Goal: Information Seeking & Learning: Find specific fact

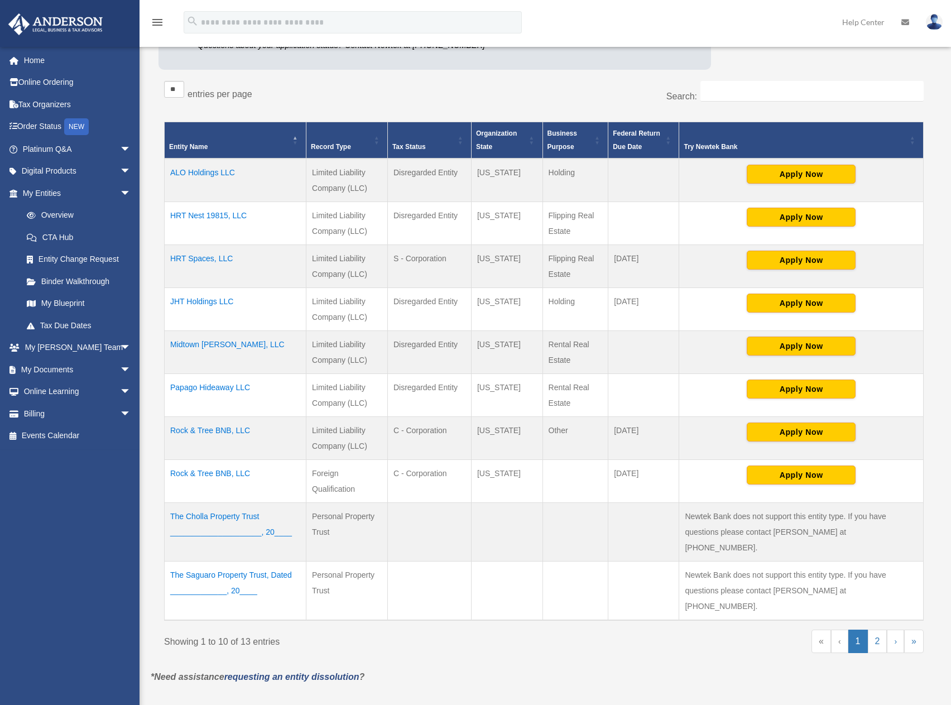
scroll to position [186, 0]
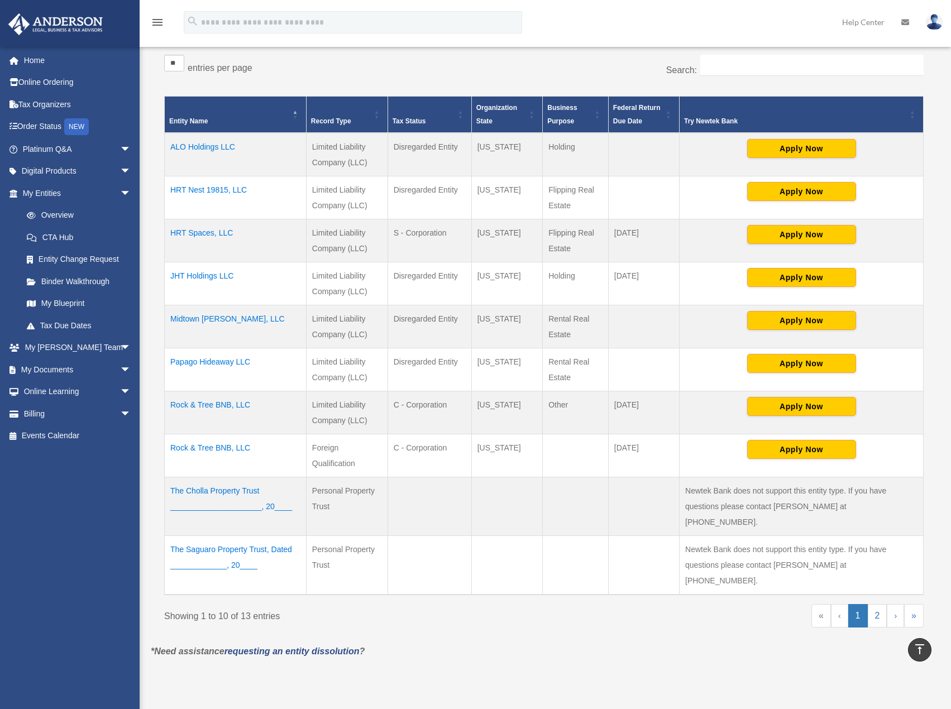
scroll to position [204, 0]
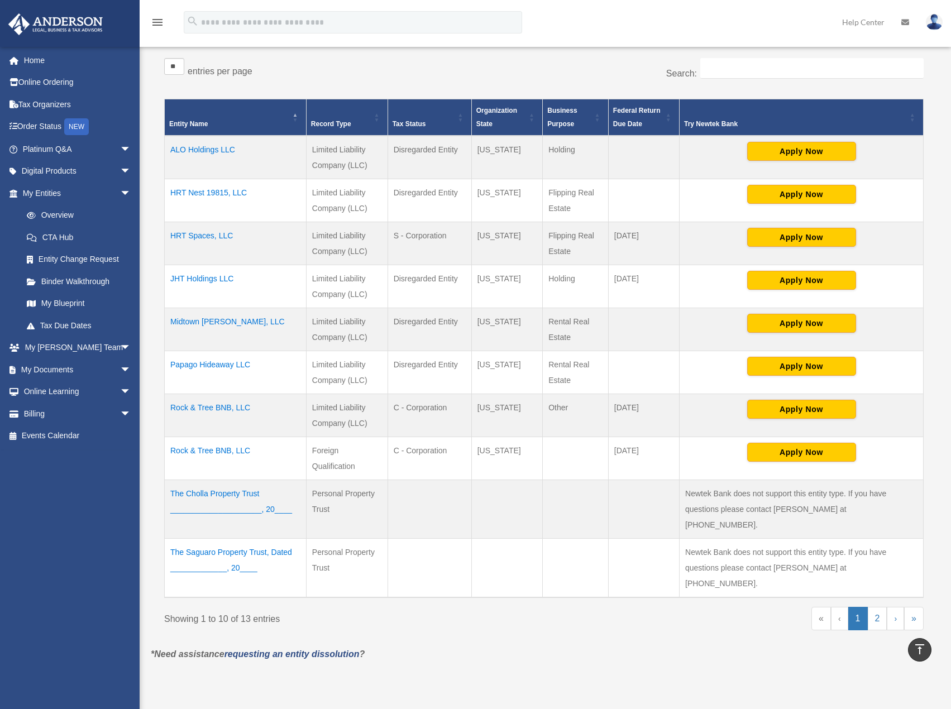
click at [210, 148] on td "ALO Holdings LLC" at bounding box center [236, 158] width 142 height 44
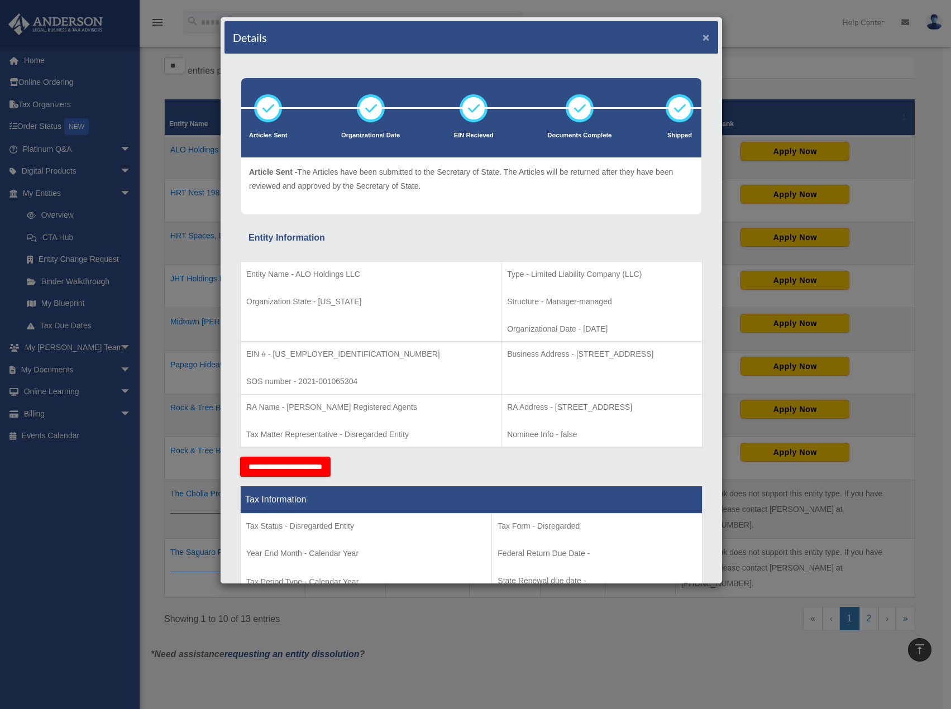
click at [702, 41] on button "×" at bounding box center [705, 37] width 7 height 12
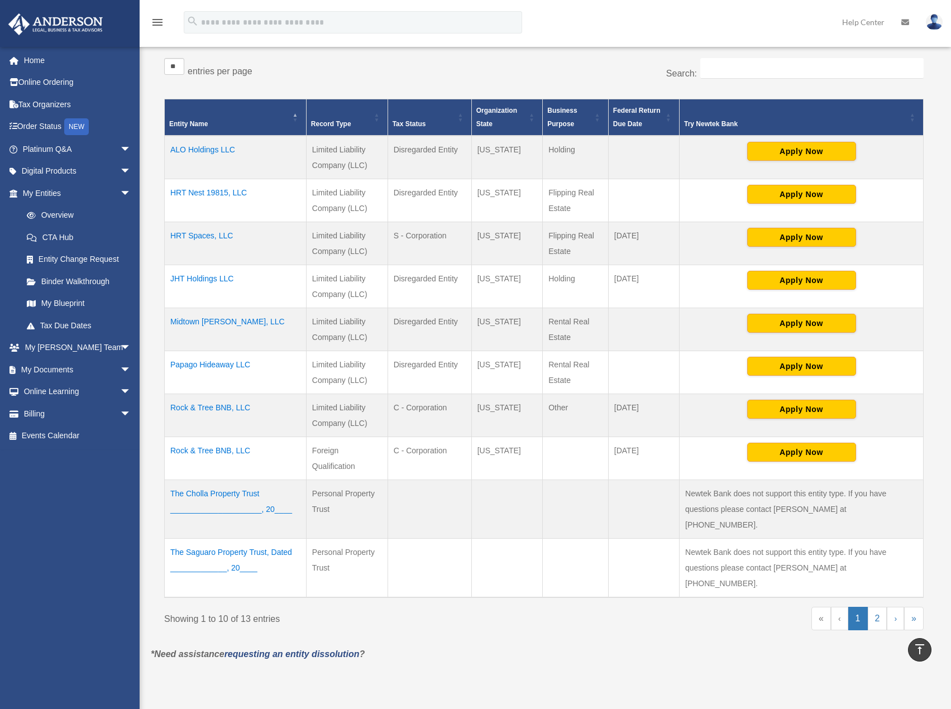
click at [210, 281] on td "JHT Holdings LLC" at bounding box center [236, 286] width 142 height 43
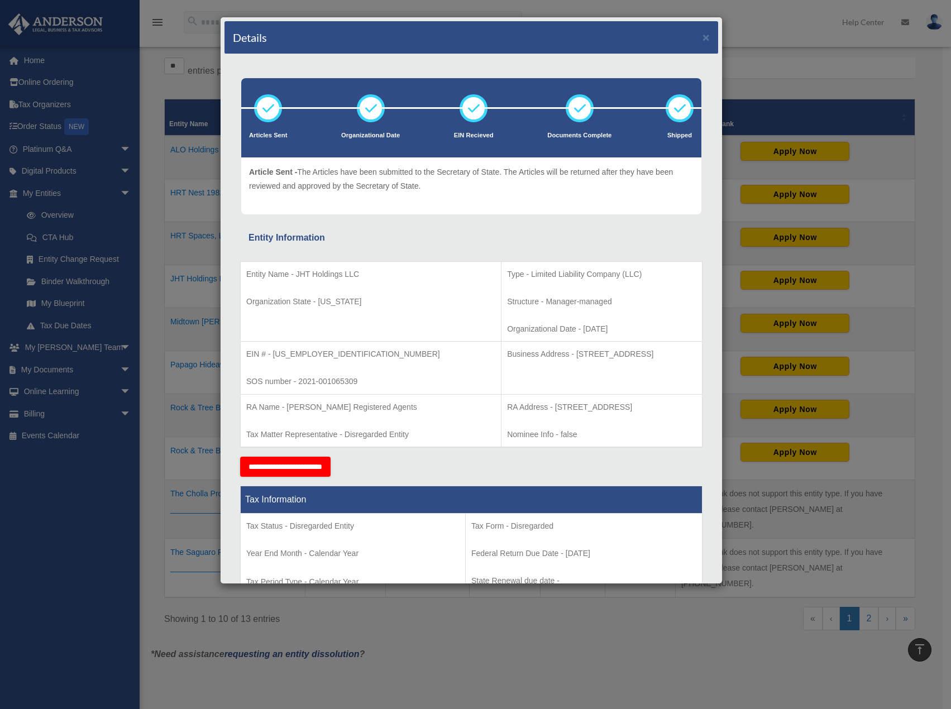
click at [762, 51] on div "Details × Articles Sent Organizational Date" at bounding box center [475, 354] width 951 height 709
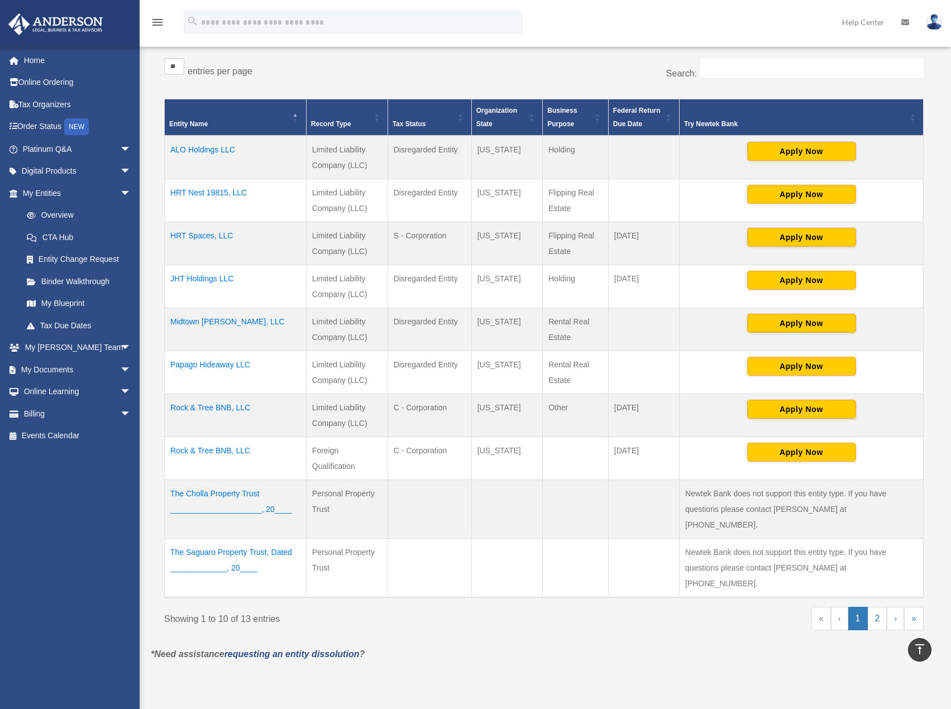
click at [210, 150] on td "ALO Holdings LLC" at bounding box center [236, 158] width 142 height 44
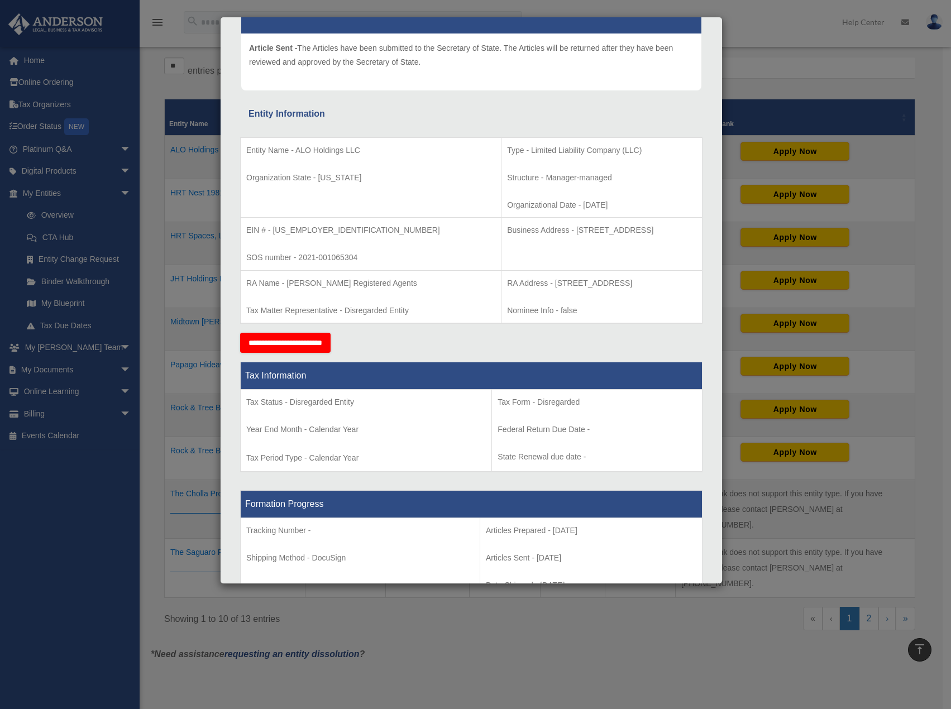
scroll to position [68, 0]
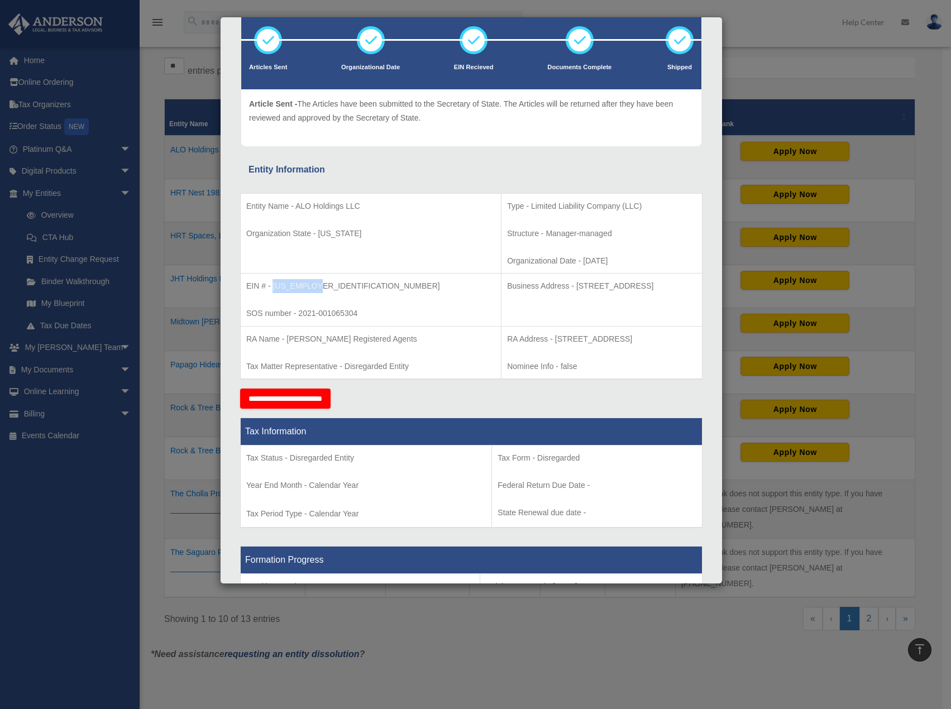
drag, startPoint x: 316, startPoint y: 283, endPoint x: 272, endPoint y: 285, distance: 44.7
click at [272, 285] on p "EIN # - 87-4468436" at bounding box center [370, 286] width 249 height 14
click at [312, 284] on p "EIN # - 87-4468436" at bounding box center [370, 286] width 249 height 14
drag, startPoint x: 323, startPoint y: 281, endPoint x: 272, endPoint y: 283, distance: 50.8
click at [272, 283] on p "EIN # - 87-4468436" at bounding box center [370, 286] width 249 height 14
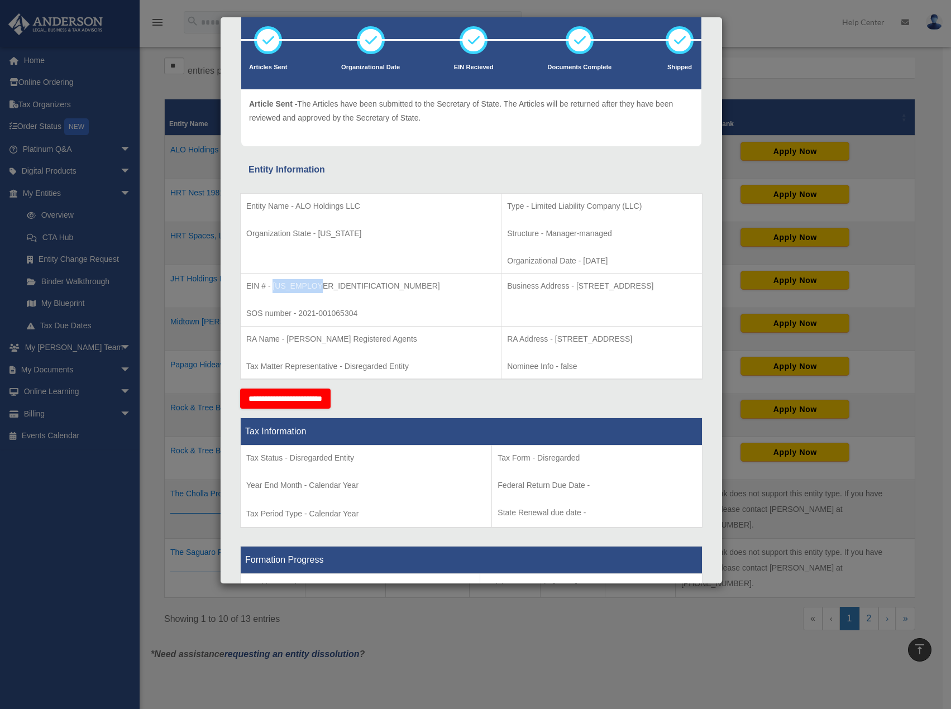
copy p "87-4468436"
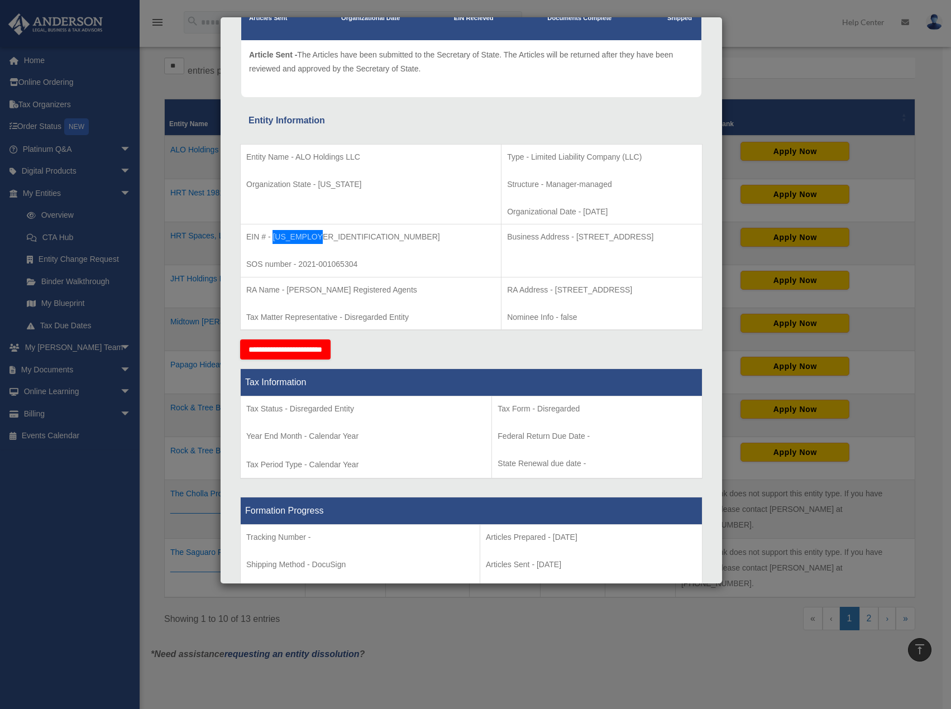
scroll to position [223, 0]
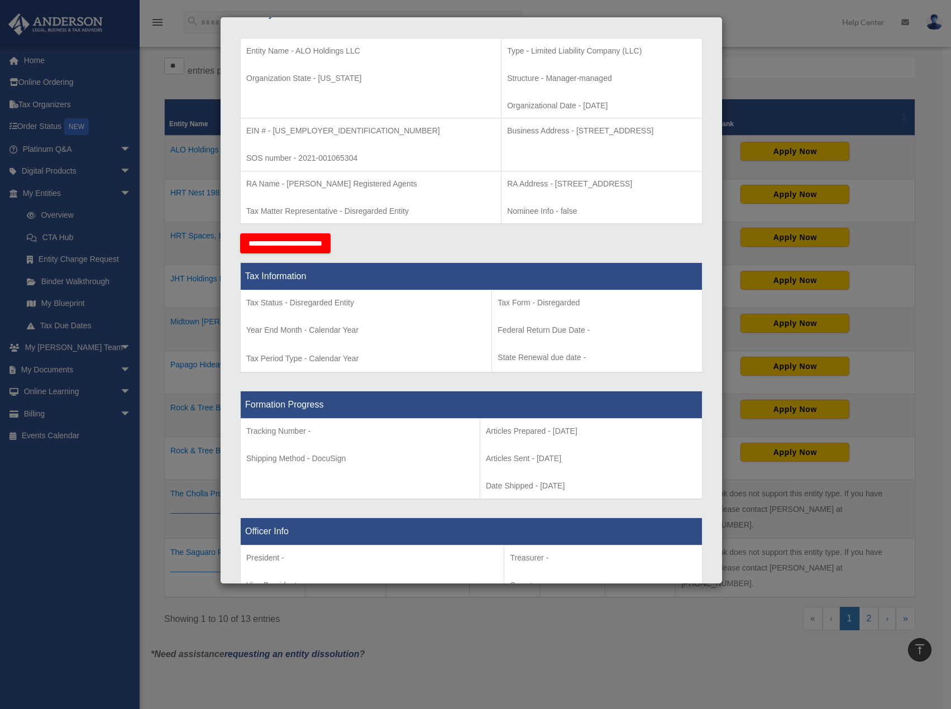
click at [626, 293] on td "Tax Form - Disregarded Federal Return Due Date - State Renewal due date -" at bounding box center [597, 331] width 210 height 83
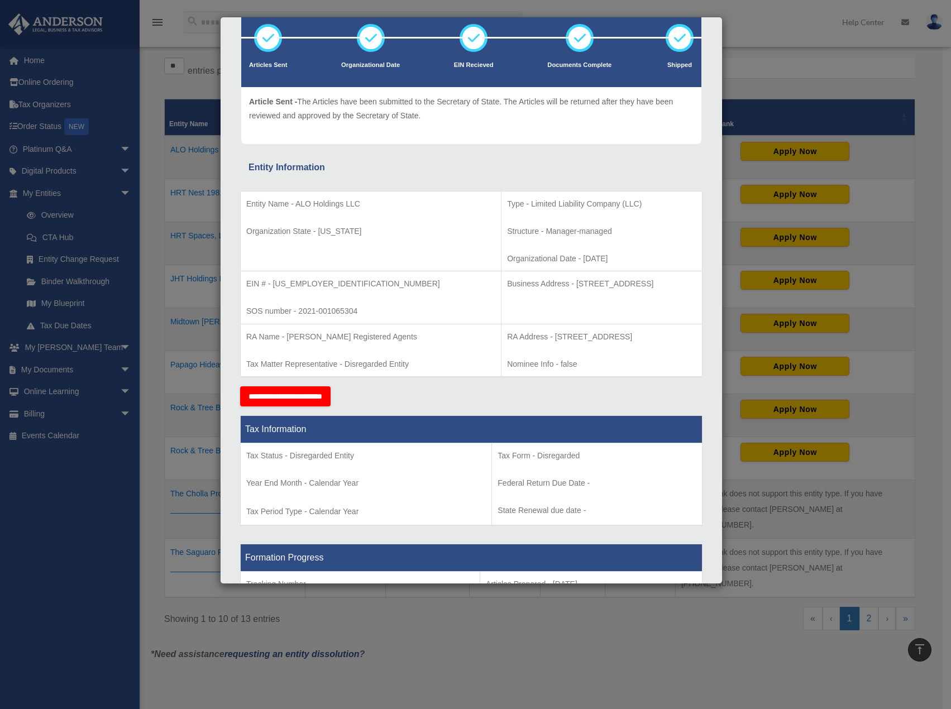
scroll to position [68, 0]
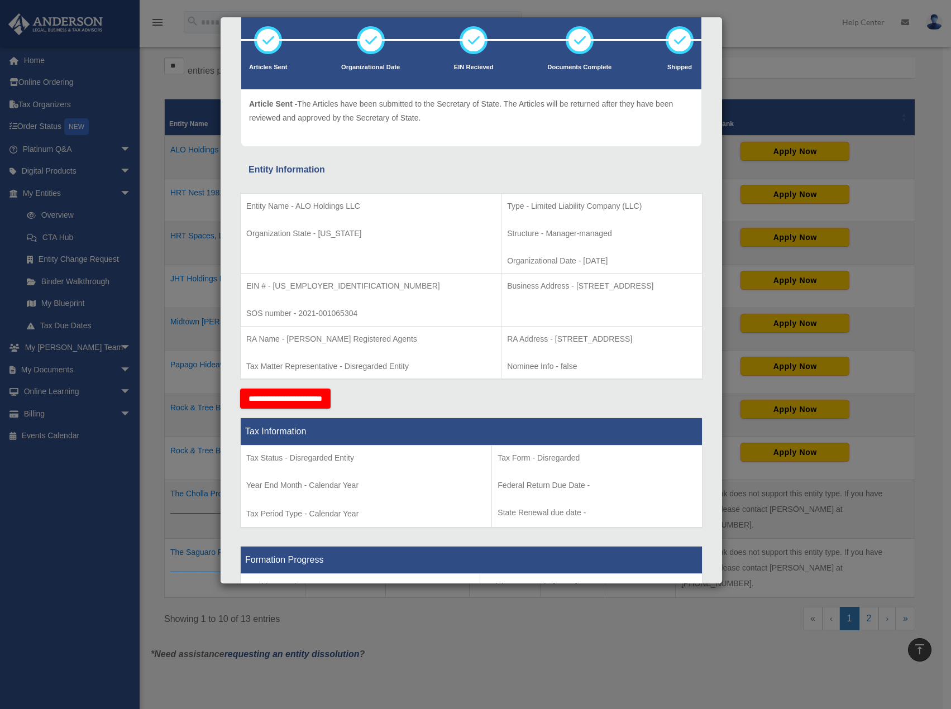
click at [678, 631] on div "Details × Articles Sent Organizational Date" at bounding box center [475, 354] width 951 height 709
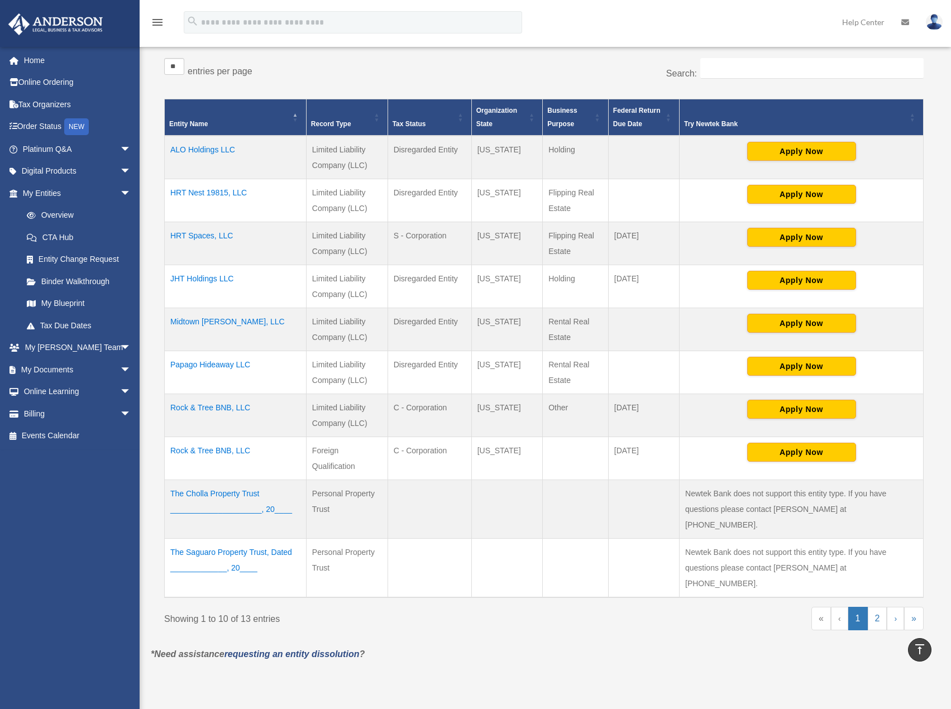
click at [212, 154] on td "ALO Holdings LLC" at bounding box center [236, 158] width 142 height 44
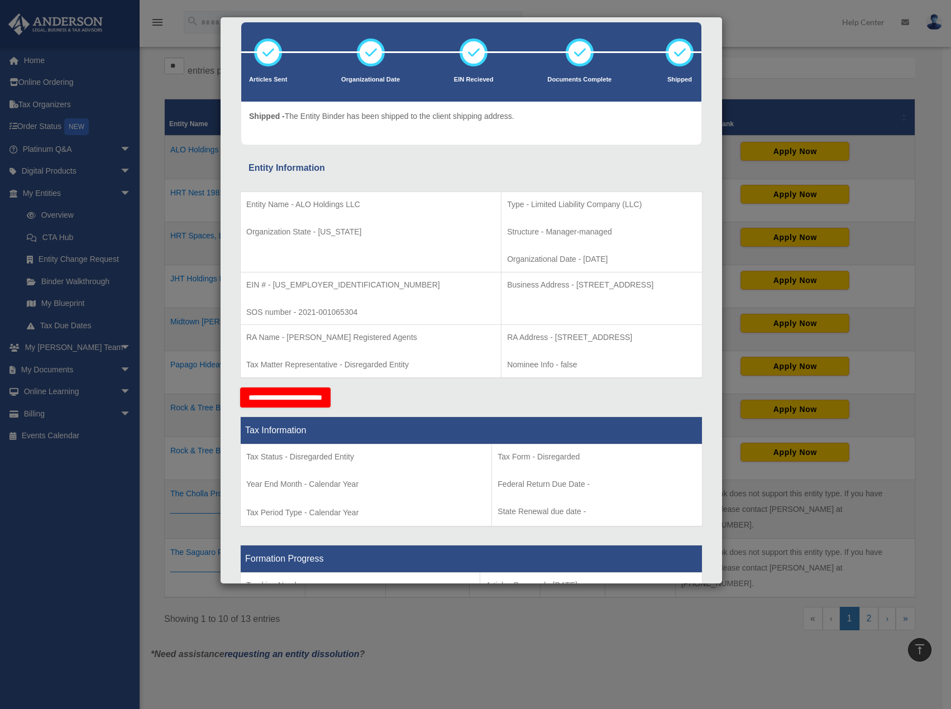
scroll to position [0, 0]
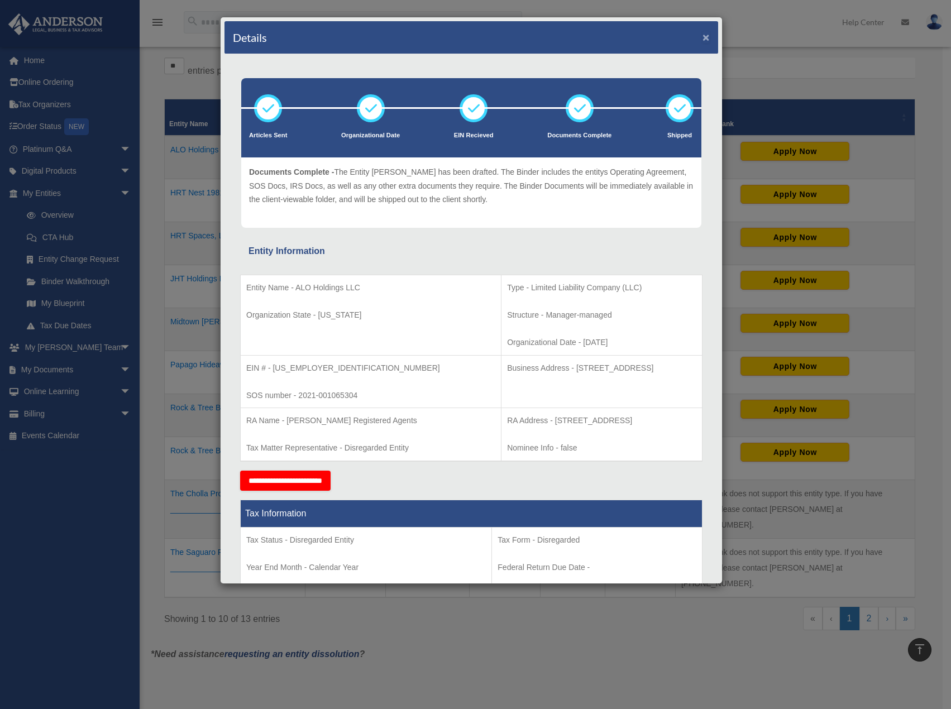
click at [702, 32] on button "×" at bounding box center [705, 37] width 7 height 12
